Goal: Transaction & Acquisition: Download file/media

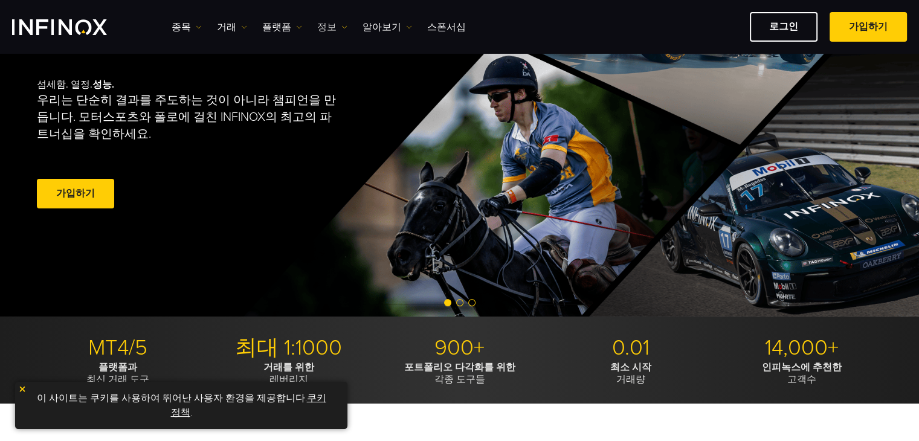
scroll to position [121, 0]
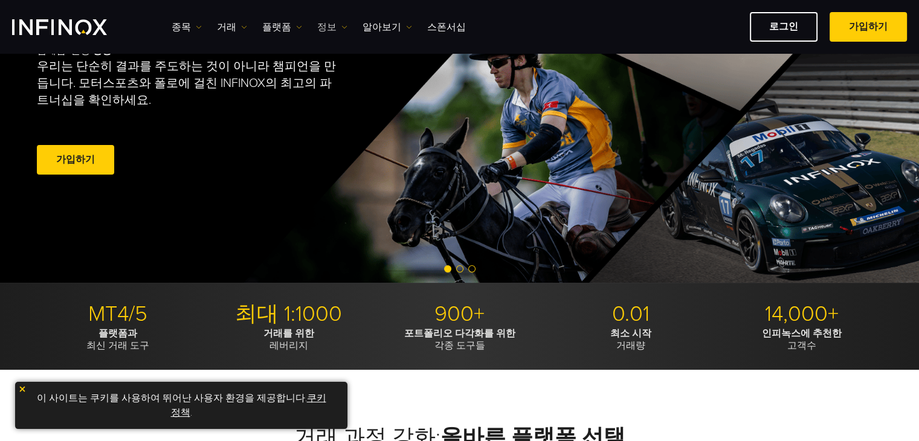
click at [318, 21] on link "정보" at bounding box center [332, 27] width 30 height 15
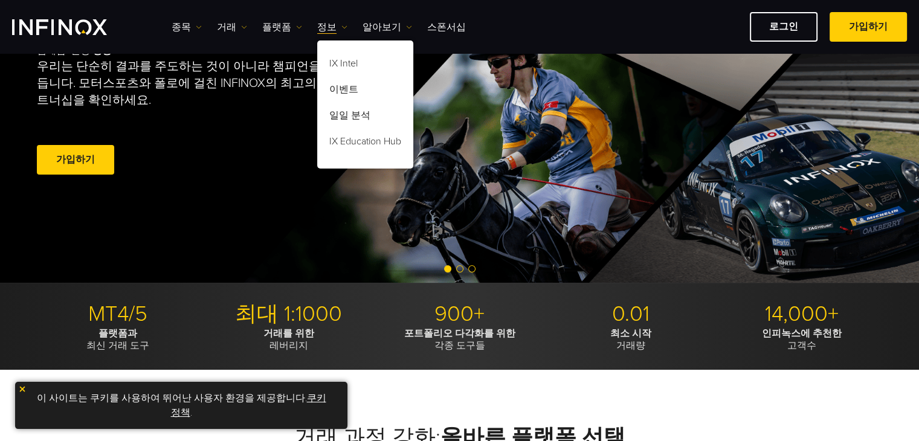
scroll to position [0, 0]
click at [271, 24] on link "플랫폼" at bounding box center [282, 27] width 40 height 15
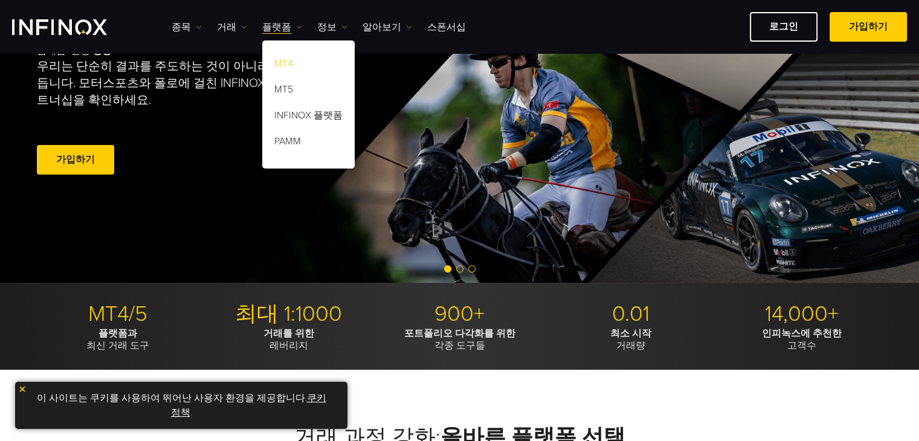
click at [273, 57] on link "MT4" at bounding box center [308, 66] width 92 height 26
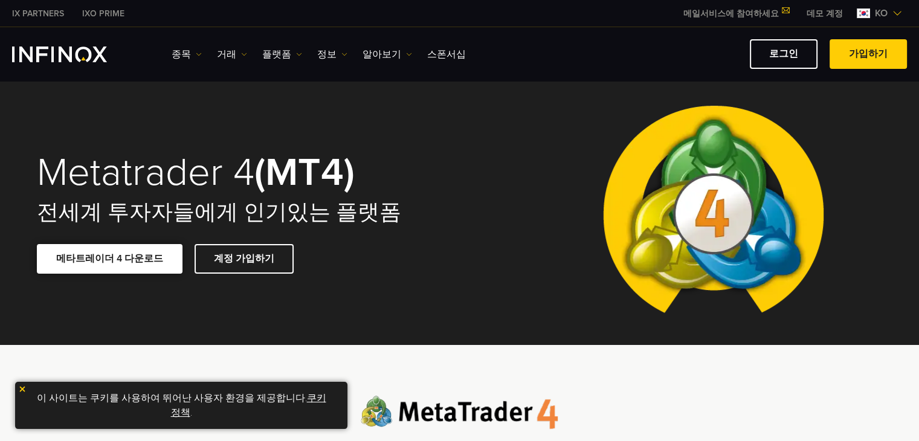
click at [121, 271] on link "메타트레이더 4 다운로드" at bounding box center [110, 259] width 146 height 30
click at [785, 56] on link "로그인" at bounding box center [784, 54] width 68 height 30
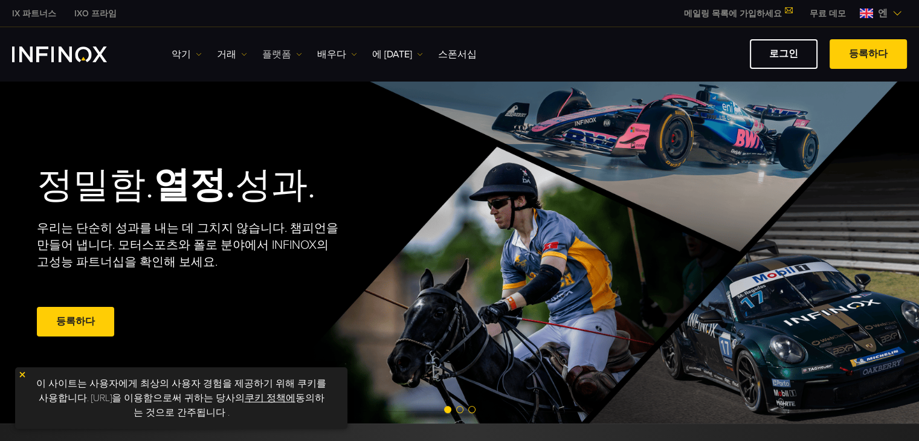
drag, startPoint x: 0, startPoint y: 0, endPoint x: 291, endPoint y: 54, distance: 296.4
click at [296, 54] on img at bounding box center [299, 54] width 6 height 6
click at [296, 53] on img at bounding box center [299, 54] width 6 height 6
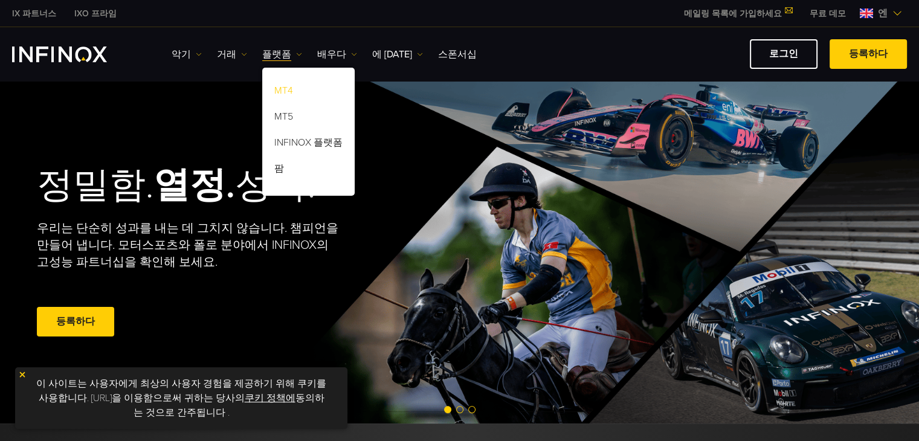
click at [291, 89] on link "MT4" at bounding box center [308, 93] width 92 height 26
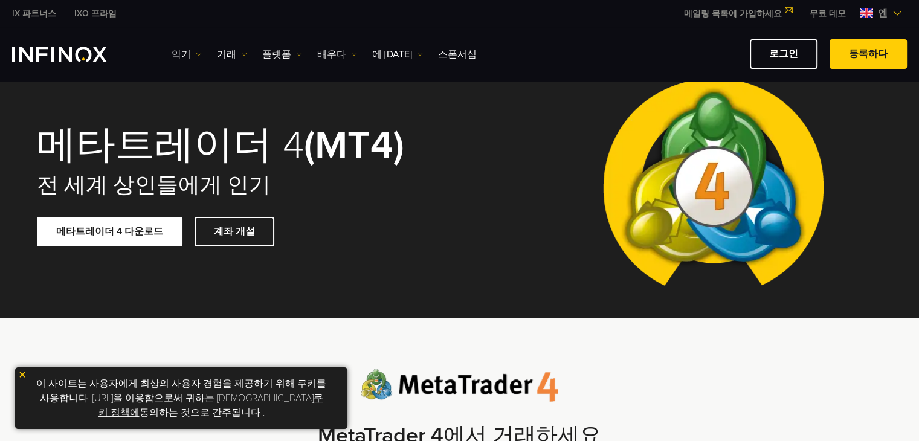
drag, startPoint x: 75, startPoint y: 227, endPoint x: 183, endPoint y: 212, distance: 109.2
click at [109, 232] on span at bounding box center [109, 232] width 0 height 0
